Goal: Information Seeking & Learning: Learn about a topic

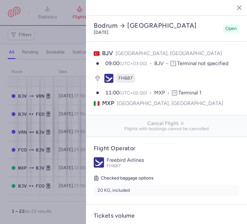
select select "days"
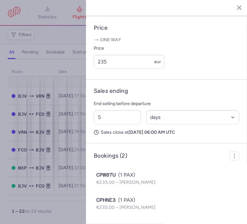
scroll to position [262, 0]
click at [232, 10] on icon "button" at bounding box center [234, 7] width 6 height 6
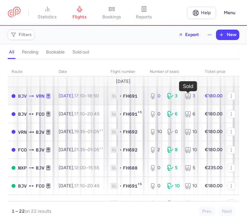
click at [179, 95] on div "3" at bounding box center [173, 96] width 12 height 6
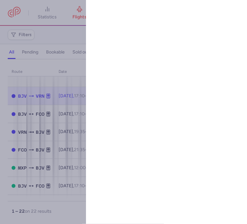
select select "days"
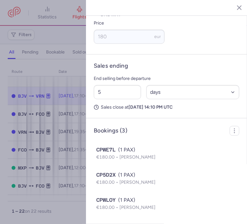
scroll to position [287, 0]
click at [235, 8] on line "button" at bounding box center [234, 7] width 3 height 3
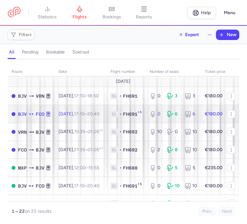
click at [90, 118] on td "[DATE] 17:10 – 20:45 +0" at bounding box center [81, 114] width 52 height 18
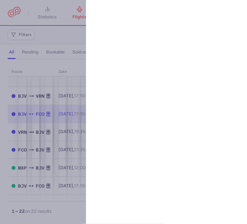
select select "days"
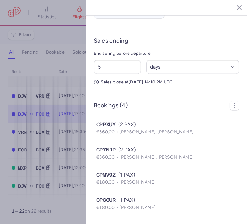
scroll to position [312, 0]
click at [232, 7] on icon "button" at bounding box center [234, 7] width 6 height 6
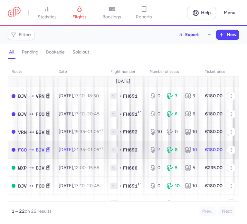
click at [118, 148] on span "1L" at bounding box center [114, 149] width 8 height 6
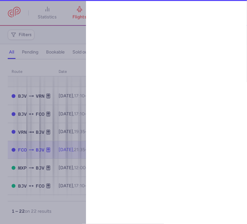
select select "days"
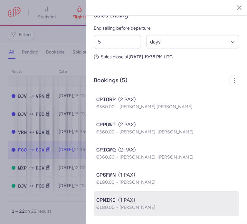
scroll to position [337, 0]
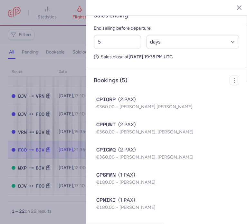
click at [235, 6] on line "button" at bounding box center [234, 7] width 3 height 3
